Goal: Task Accomplishment & Management: Manage account settings

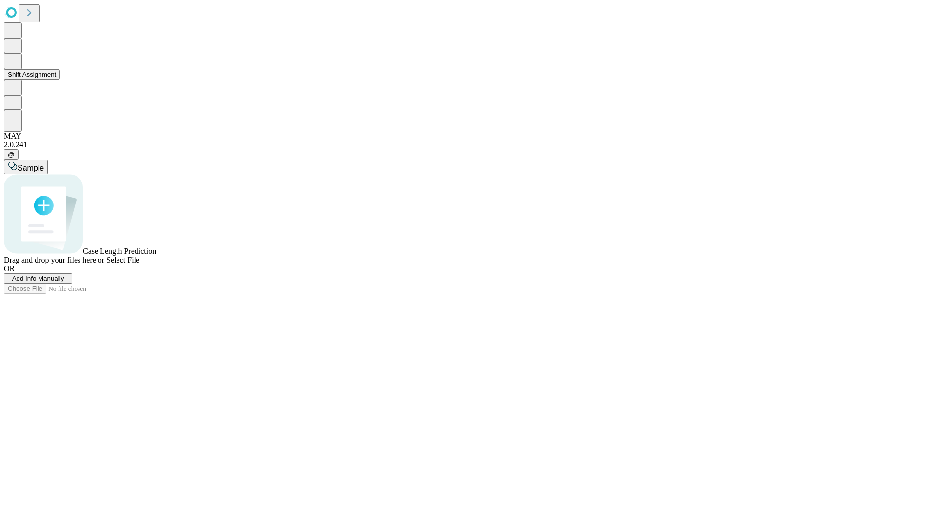
click at [60, 79] on button "Shift Assignment" at bounding box center [32, 74] width 56 height 10
